Goal: Task Accomplishment & Management: Use online tool/utility

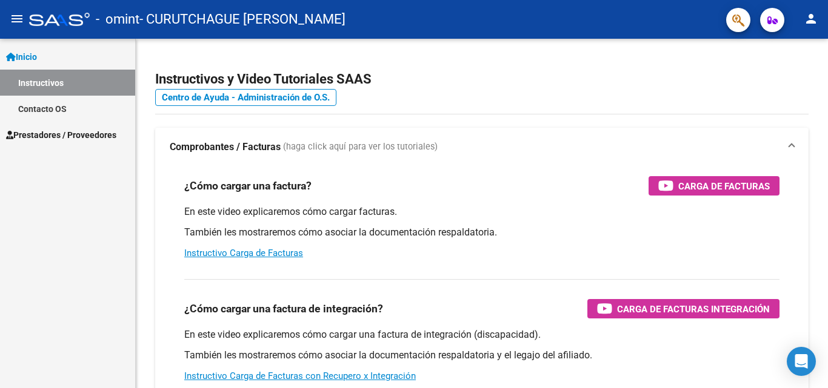
click at [87, 130] on span "Prestadores / Proveedores" at bounding box center [61, 134] width 110 height 13
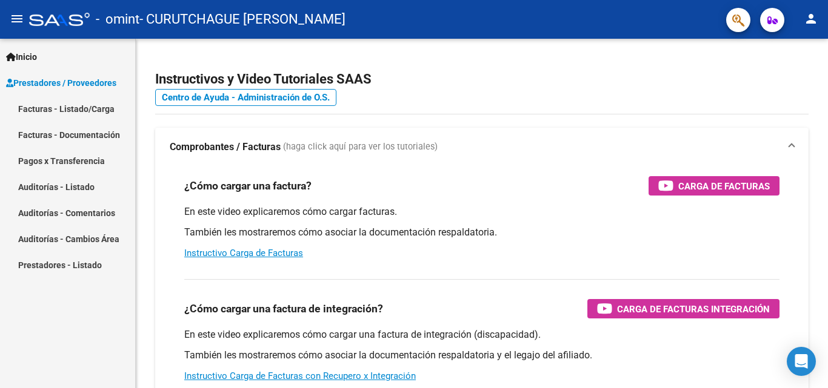
click at [81, 110] on link "Facturas - Listado/Carga" at bounding box center [67, 109] width 135 height 26
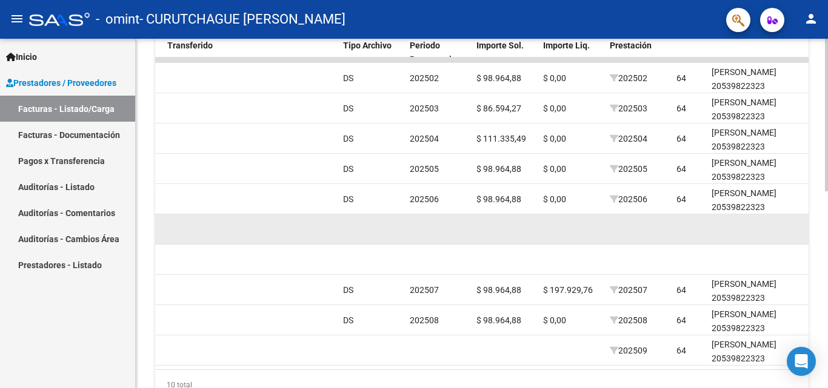
scroll to position [450, 0]
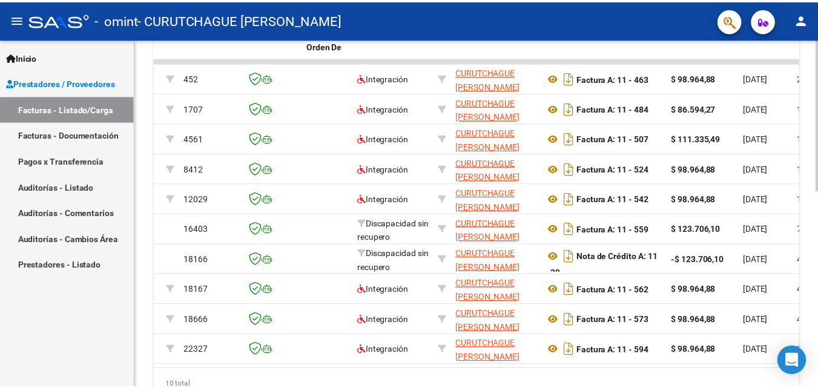
scroll to position [0, 19]
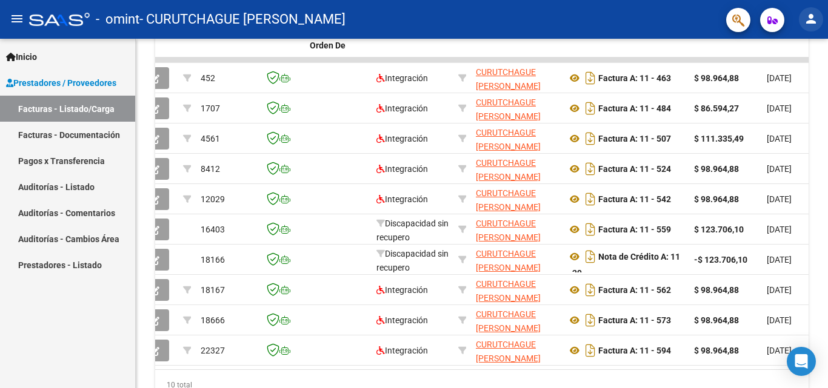
click at [807, 18] on mat-icon "person" at bounding box center [810, 19] width 15 height 15
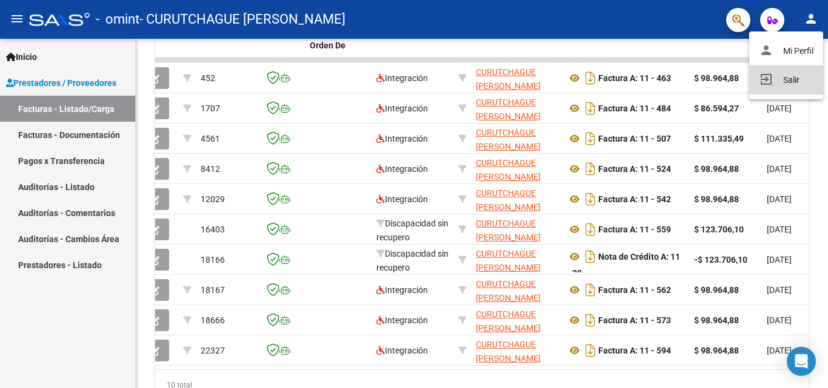
click at [783, 76] on button "exit_to_app Salir" at bounding box center [786, 79] width 74 height 29
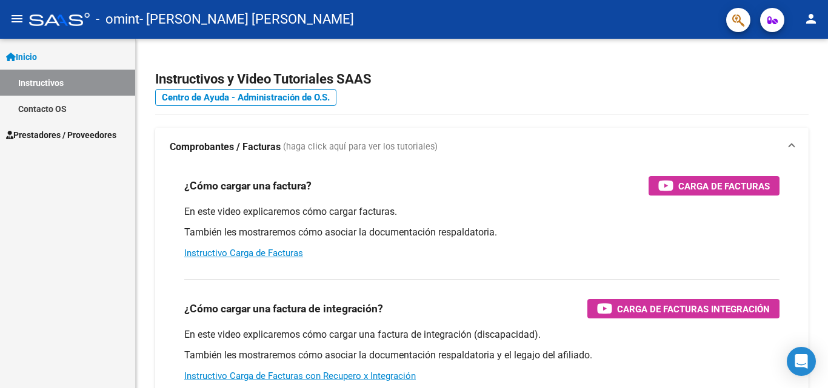
click at [65, 140] on span "Prestadores / Proveedores" at bounding box center [61, 134] width 110 height 13
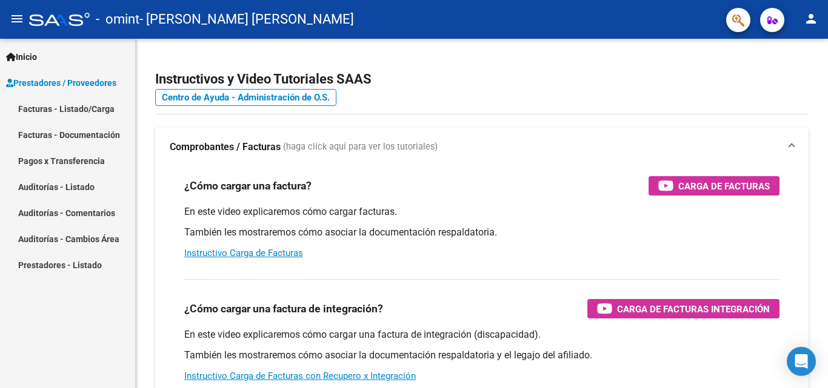
click at [88, 111] on link "Facturas - Listado/Carga" at bounding box center [67, 109] width 135 height 26
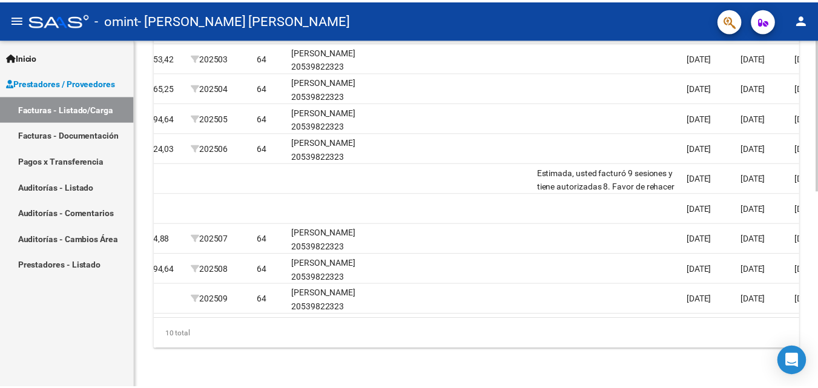
scroll to position [0, 1568]
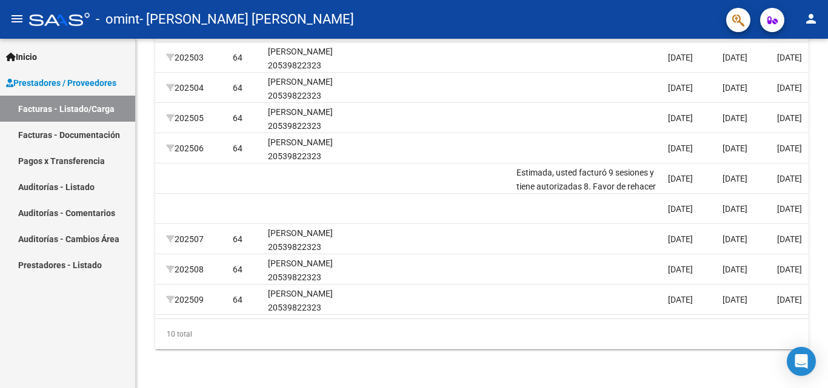
click at [815, 24] on mat-icon "person" at bounding box center [810, 19] width 15 height 15
click at [789, 84] on button "exit_to_app Salir" at bounding box center [786, 79] width 74 height 29
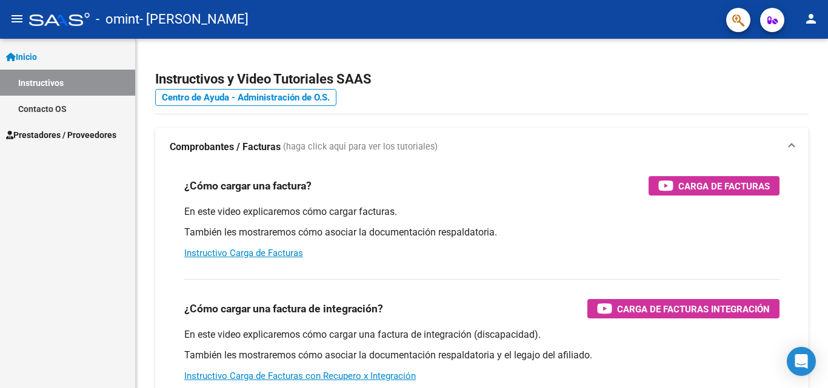
click at [91, 137] on span "Prestadores / Proveedores" at bounding box center [61, 134] width 110 height 13
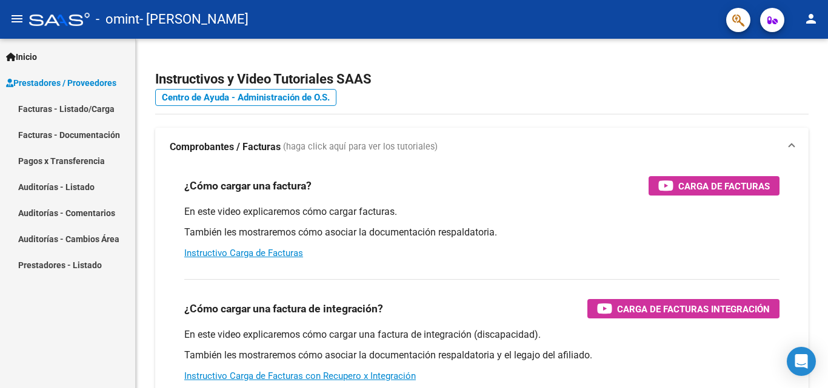
click at [87, 107] on link "Facturas - Listado/Carga" at bounding box center [67, 109] width 135 height 26
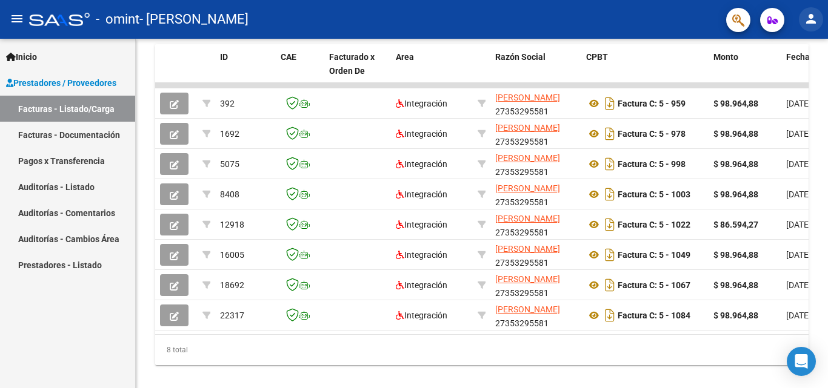
click at [810, 26] on mat-icon "person" at bounding box center [810, 19] width 15 height 15
click at [788, 78] on button "exit_to_app Salir" at bounding box center [786, 79] width 74 height 29
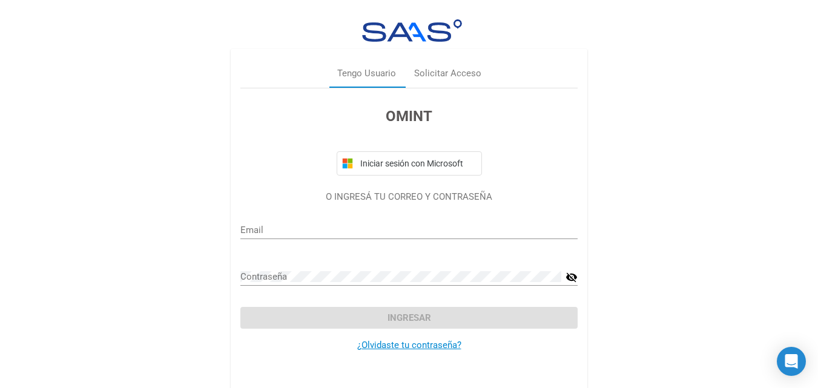
type input "ro.rodriguez29@gmail.com"
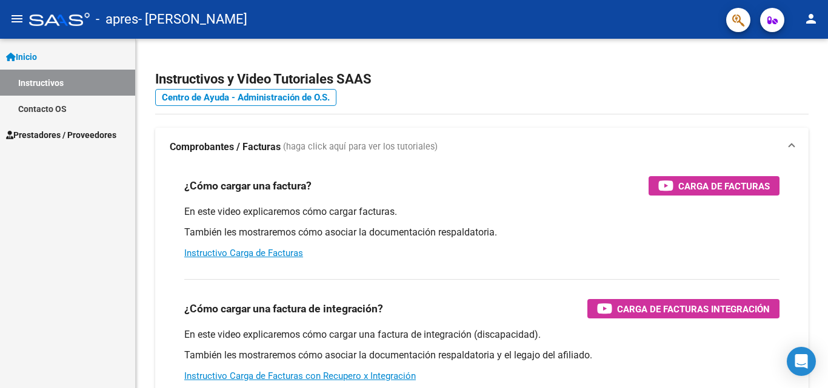
click at [59, 139] on span "Prestadores / Proveedores" at bounding box center [61, 134] width 110 height 13
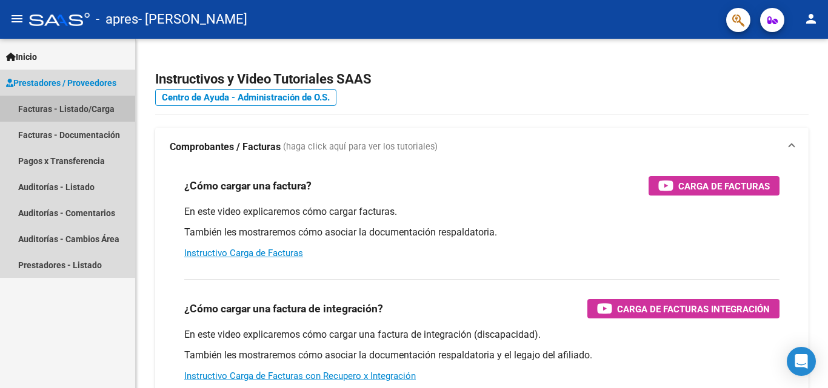
click at [76, 109] on link "Facturas - Listado/Carga" at bounding box center [67, 109] width 135 height 26
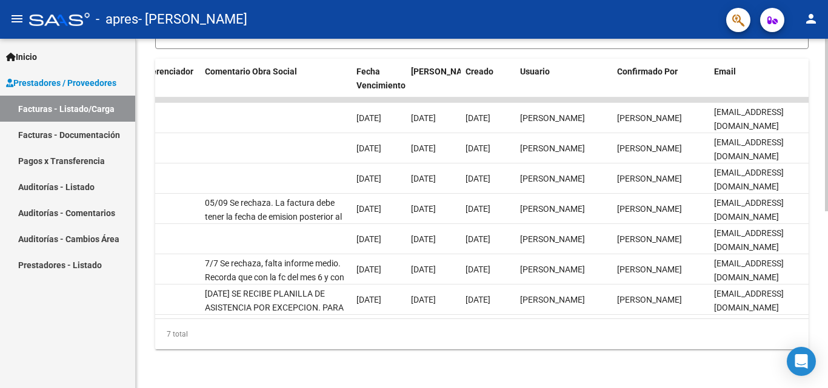
scroll to position [0, 1901]
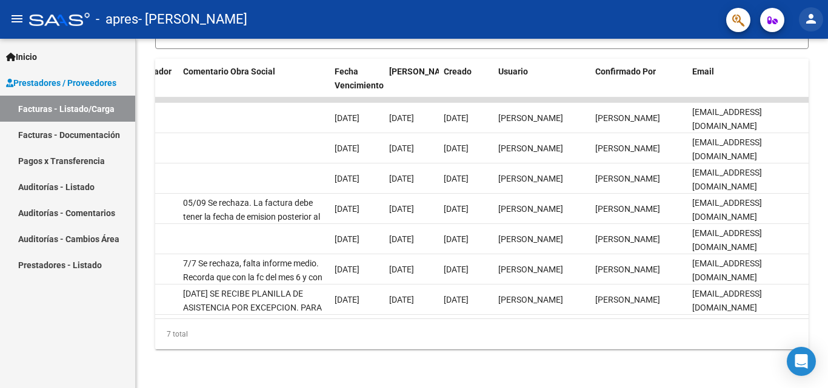
click at [814, 22] on mat-icon "person" at bounding box center [810, 19] width 15 height 15
drag, startPoint x: 717, startPoint y: 312, endPoint x: 710, endPoint y: 314, distance: 6.9
click at [710, 314] on div at bounding box center [414, 194] width 828 height 388
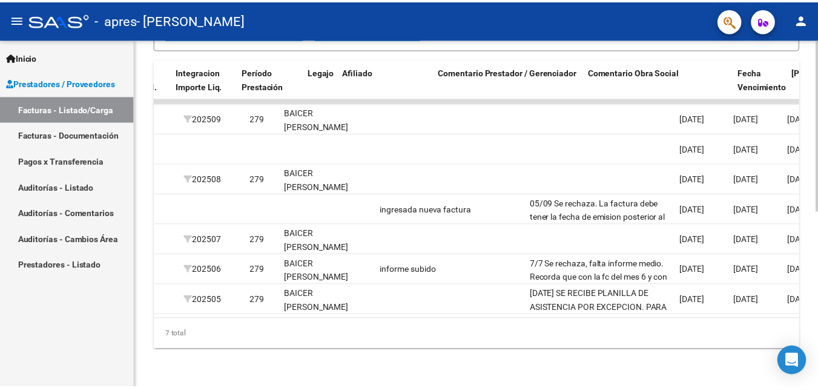
scroll to position [0, 1392]
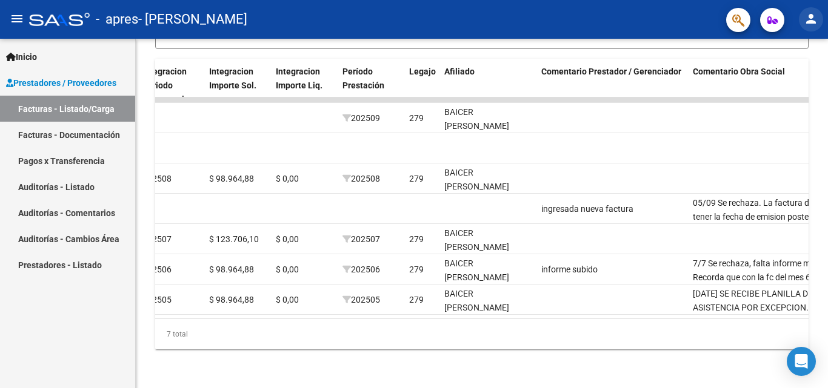
click at [811, 21] on mat-icon "person" at bounding box center [810, 19] width 15 height 15
click at [791, 83] on button "exit_to_app Salir" at bounding box center [786, 79] width 74 height 29
